Goal: Information Seeking & Learning: Learn about a topic

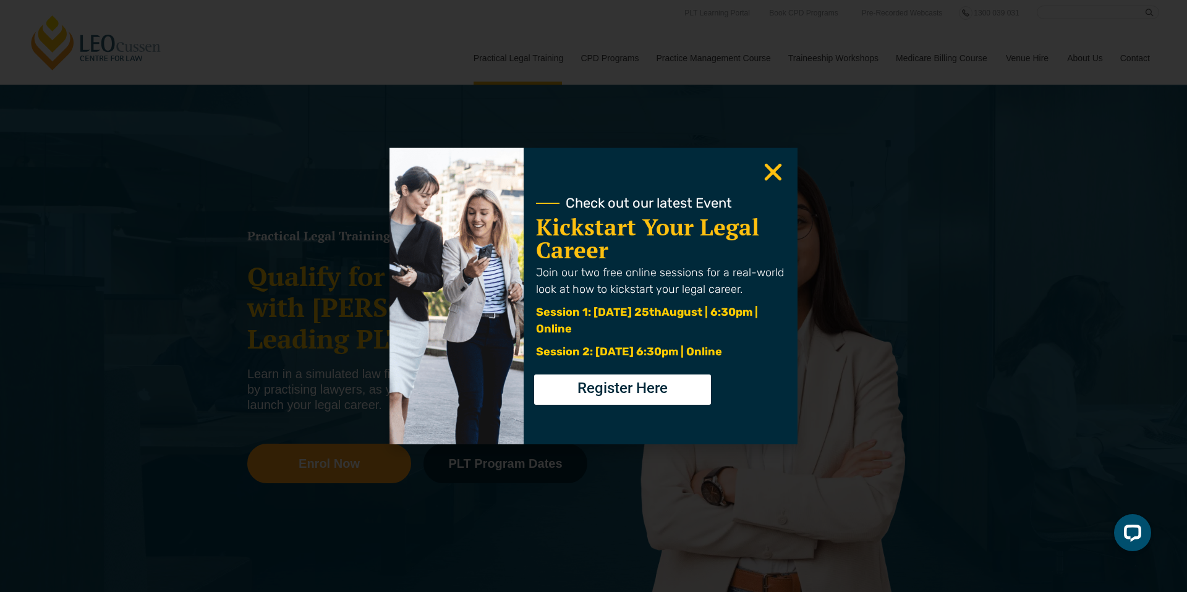
click at [768, 167] on use "Close" at bounding box center [772, 172] width 17 height 17
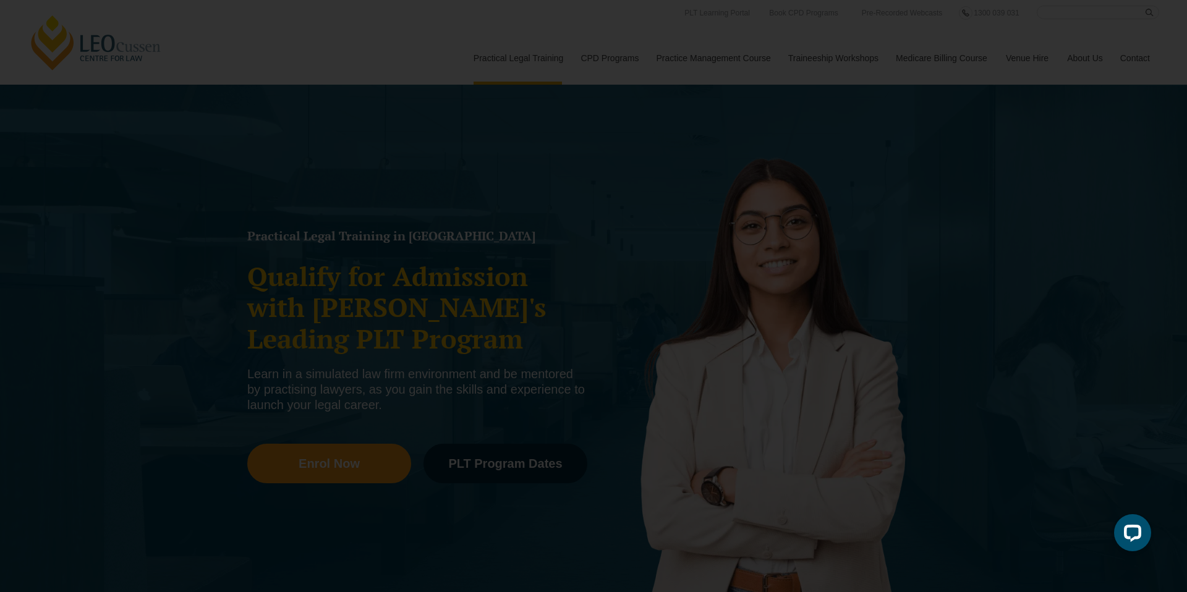
click at [773, 176] on icon "Close" at bounding box center [773, 172] width 24 height 24
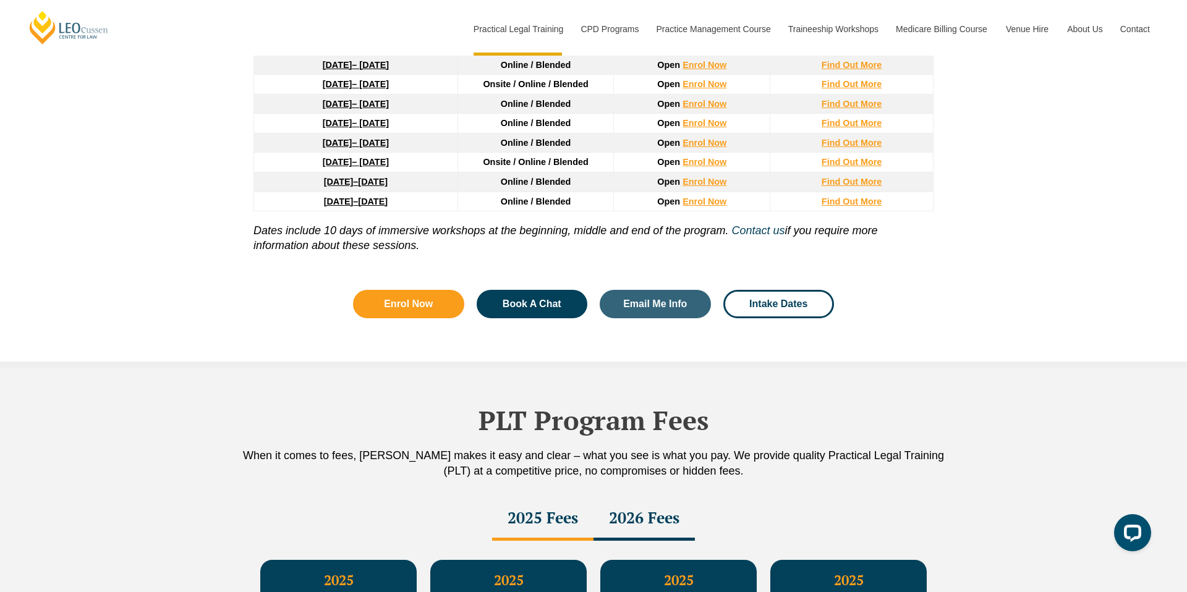
scroll to position [2190, 0]
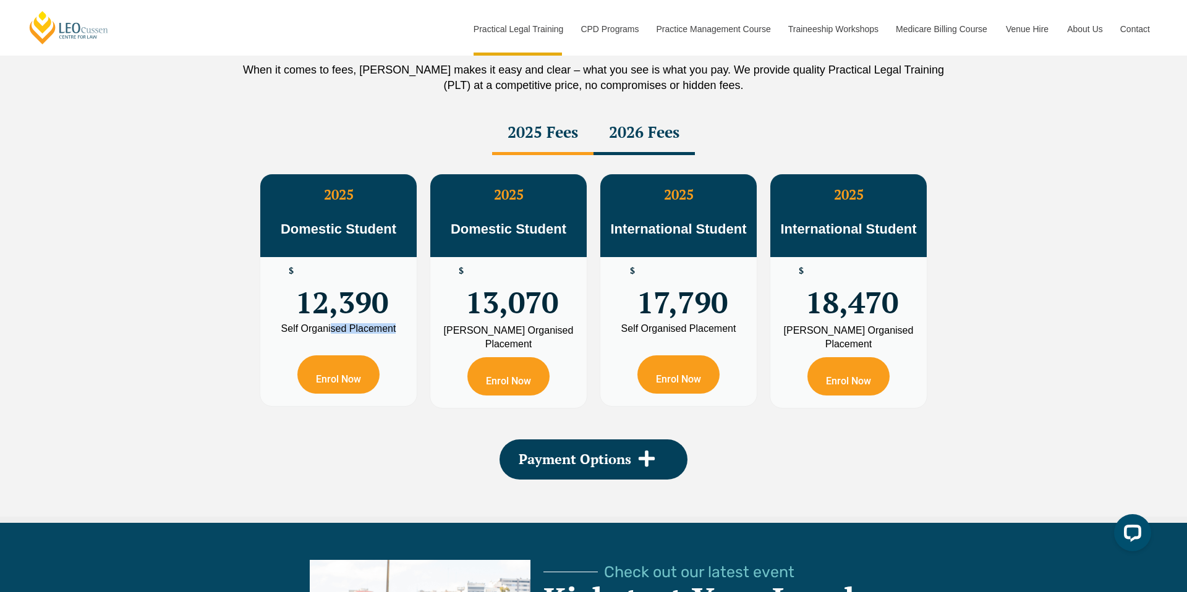
drag, startPoint x: 331, startPoint y: 329, endPoint x: 418, endPoint y: 336, distance: 86.7
click at [418, 336] on div "2025 Domestic Student $ 12,390 Self Organised Placement Enrol Now" at bounding box center [338, 290] width 170 height 247
drag, startPoint x: 469, startPoint y: 334, endPoint x: 565, endPoint y: 343, distance: 96.9
click at [565, 343] on div "Leo Cussen Organised Placement" at bounding box center [508, 337] width 138 height 27
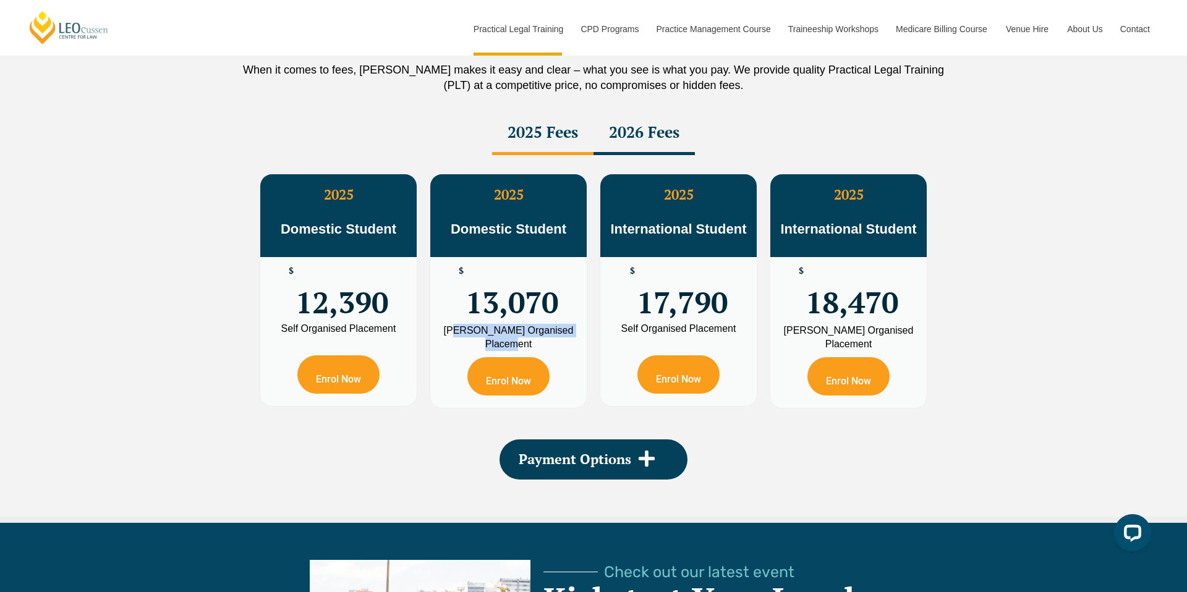
click at [565, 343] on div "Leo Cussen Organised Placement" at bounding box center [508, 337] width 138 height 27
drag, startPoint x: 640, startPoint y: 327, endPoint x: 792, endPoint y: 339, distance: 152.5
click at [769, 331] on div "2025 Domestic Student $ 12,390 Self Organised Placement Enrol Now 2025 Domestic…" at bounding box center [593, 290] width 680 height 247
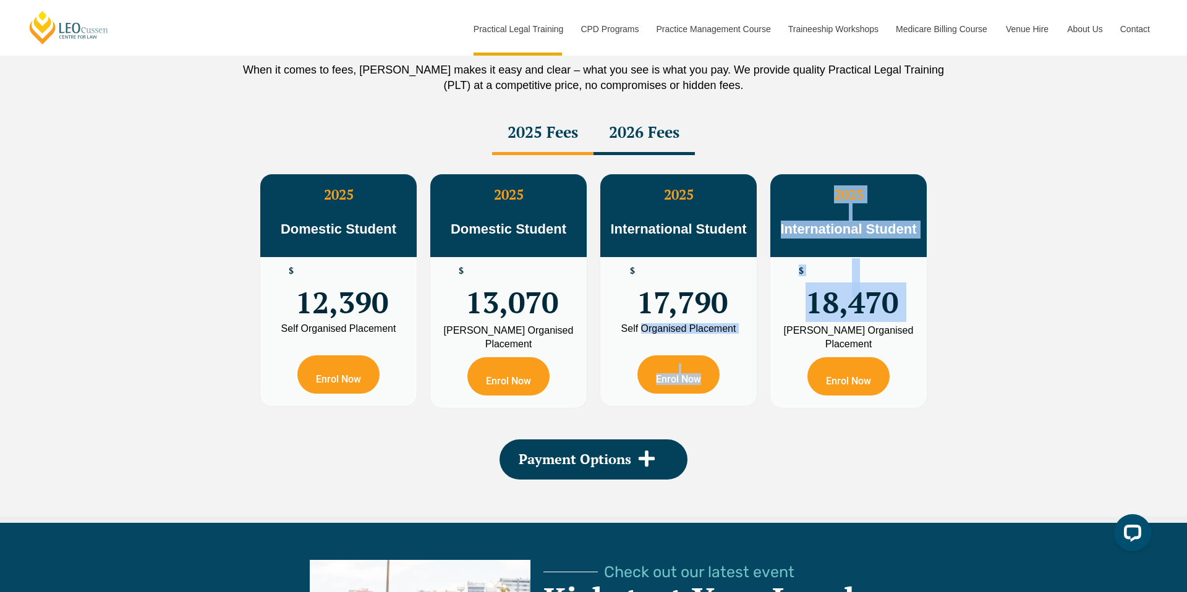
click at [792, 339] on div "Leo Cussen Organised Placement" at bounding box center [848, 337] width 138 height 27
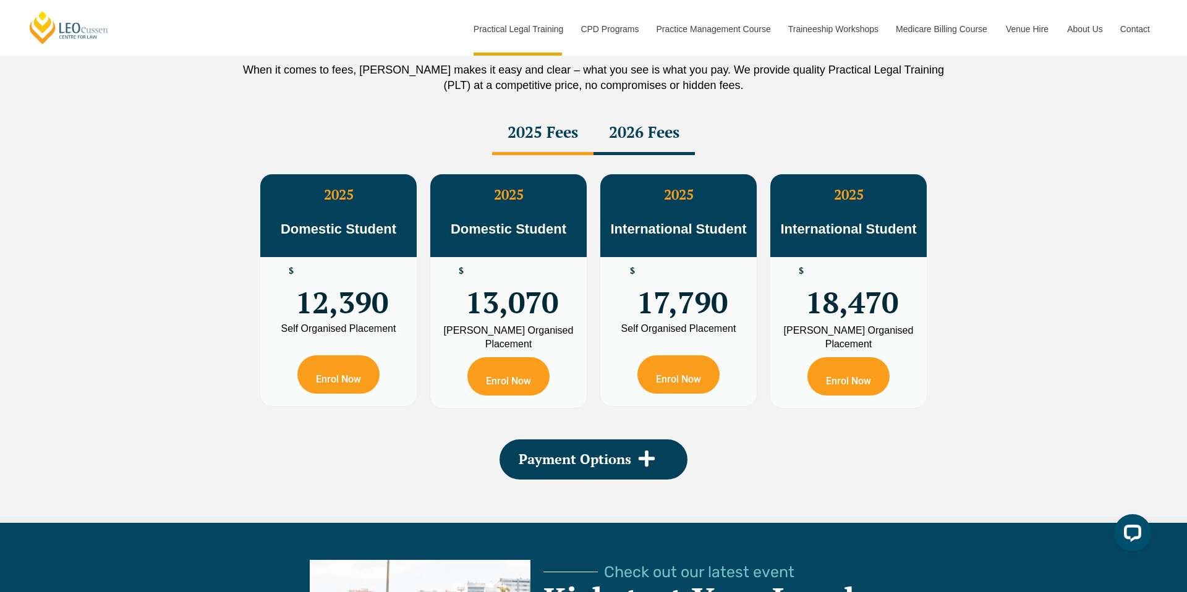
click at [647, 138] on div "2026 Fees" at bounding box center [643, 133] width 101 height 43
click at [560, 142] on div "2025 Fees" at bounding box center [542, 133] width 101 height 43
click at [616, 146] on div "2026 Fees" at bounding box center [643, 133] width 101 height 43
click at [535, 143] on div "2025 Fees" at bounding box center [542, 133] width 101 height 43
click at [627, 135] on div "2026 Fees" at bounding box center [643, 133] width 101 height 43
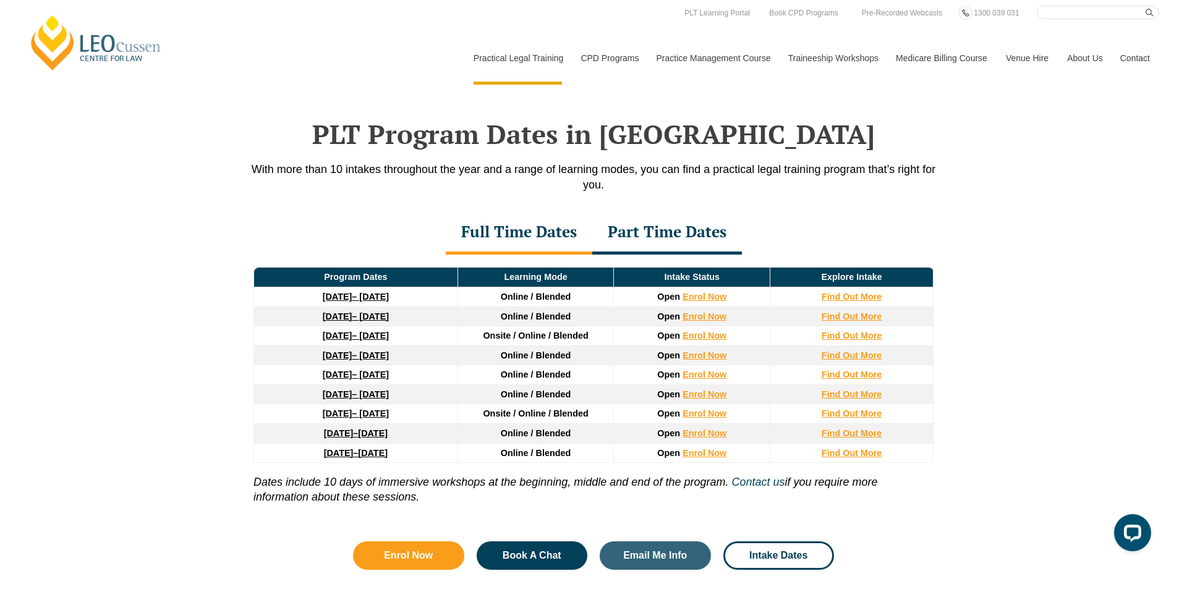
scroll to position [170, 0]
